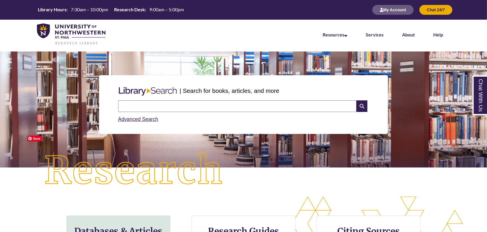
scroll to position [77, 0]
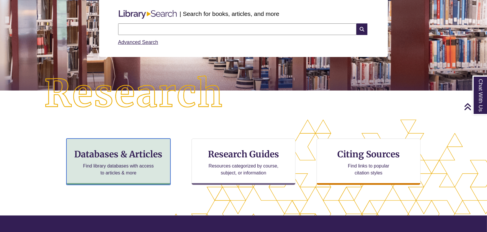
click at [142, 148] on h3 "Databases & Articles" at bounding box center [118, 153] width 94 height 11
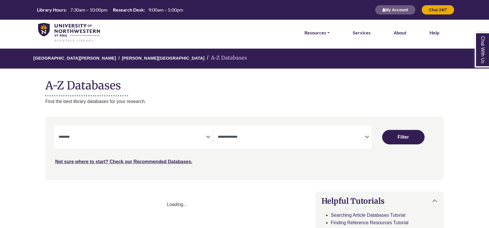
select select "Database Subject Filter"
select select "Database Types Filter"
select select "Database Subject Filter"
select select "Database Types Filter"
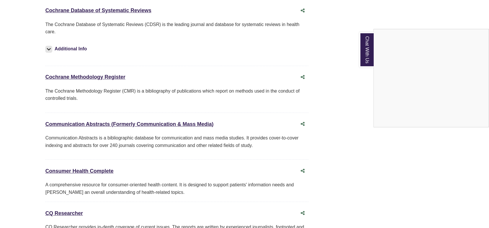
scroll to position [1232, 0]
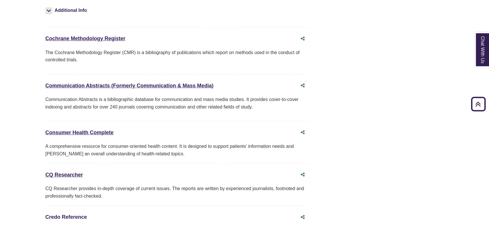
click at [61, 214] on link "Credo Reference This link opens in a new window" at bounding box center [66, 217] width 42 height 6
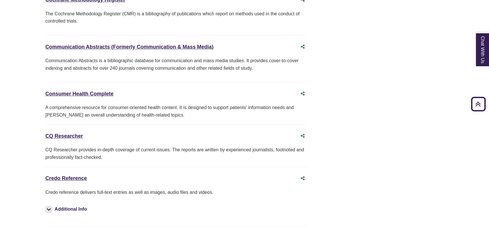
scroll to position [1309, 0]
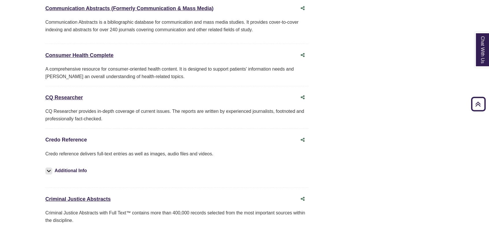
click at [75, 137] on link "Credo Reference This link opens in a new window" at bounding box center [66, 140] width 42 height 6
click at [79, 137] on link "Credo Reference This link opens in a new window" at bounding box center [66, 140] width 42 height 6
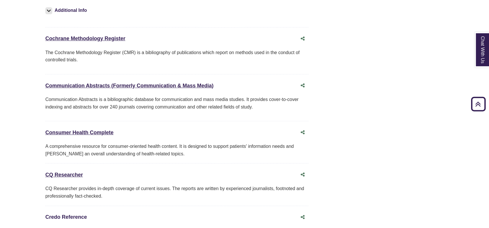
scroll to position [1271, 0]
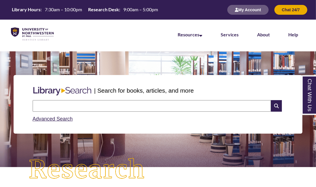
scroll to position [19, 316]
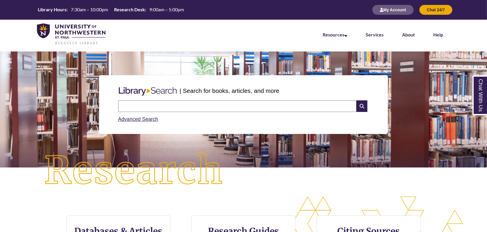
click at [148, 107] on input "text" at bounding box center [237, 106] width 238 height 12
type input "*"
type input "**********"
